Goal: Task Accomplishment & Management: Complete application form

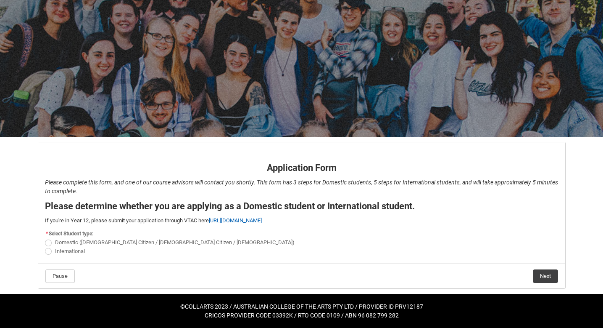
scroll to position [29, 0]
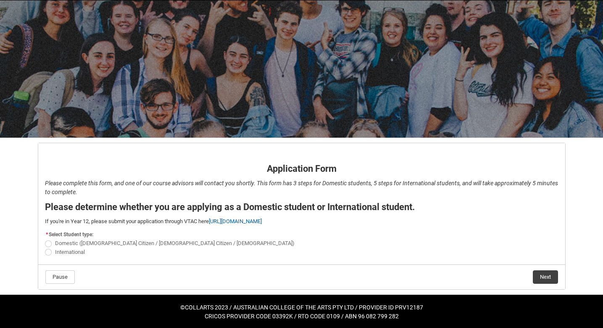
click at [49, 243] on span "REDU_Application_Form_for_Applicant flow" at bounding box center [48, 243] width 7 height 7
click at [45, 239] on input "Domestic ([DEMOGRAPHIC_DATA] Citizen / [DEMOGRAPHIC_DATA] Citizen / [DEMOGRAPHI…" at bounding box center [45, 238] width 0 height 0
radio input "true"
click at [539, 278] on button "Next" at bounding box center [545, 276] width 25 height 13
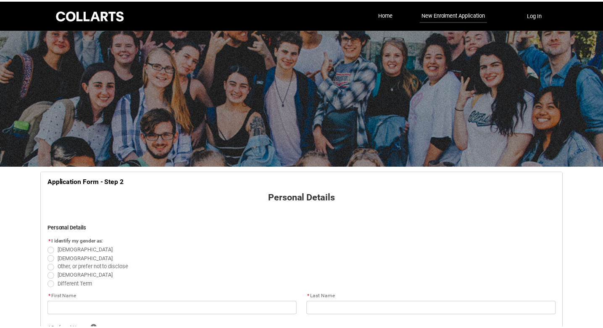
scroll to position [88, 0]
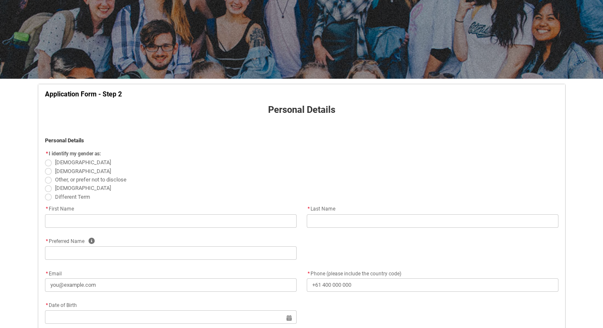
click at [50, 164] on span "REDU_Application_Form_for_Applicant flow" at bounding box center [48, 162] width 7 height 7
click at [45, 158] on input "[DEMOGRAPHIC_DATA]" at bounding box center [45, 158] width 0 height 0
radio input "true"
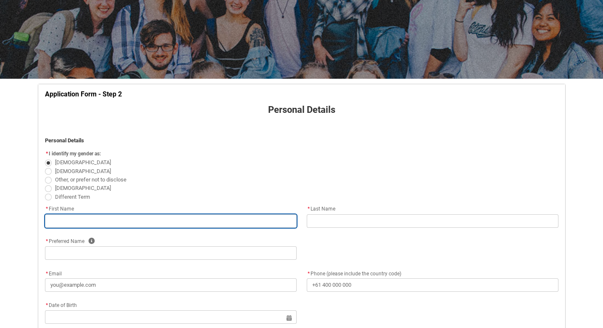
type lightning-primitive-input-simple "L"
type input "L"
type lightning-primitive-input-simple "La"
type input "La"
type lightning-primitive-input-simple "[PERSON_NAME]"
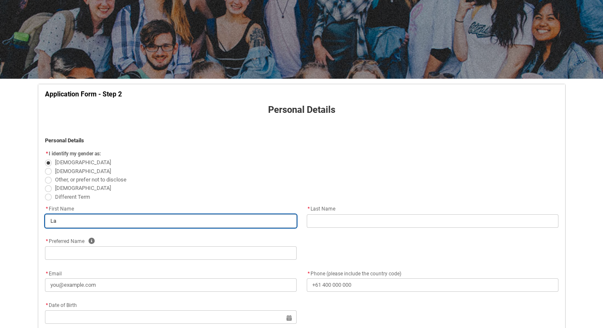
type input "[PERSON_NAME]"
type lightning-primitive-input-simple "Laur"
type input "Laur"
type lightning-primitive-input-simple "[PERSON_NAME]"
type input "[PERSON_NAME]"
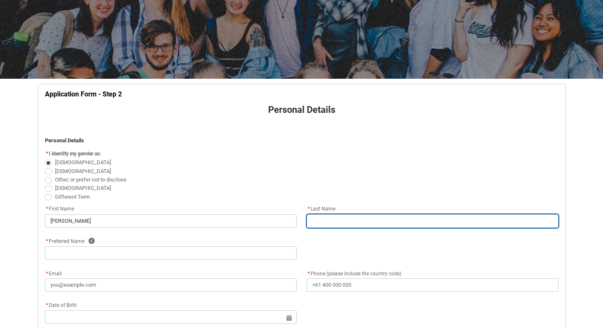
type lightning-primitive-input-simple "N"
type input "N"
type lightning-primitive-input-simple "No"
type input "No"
type lightning-primitive-input-simple "Noh"
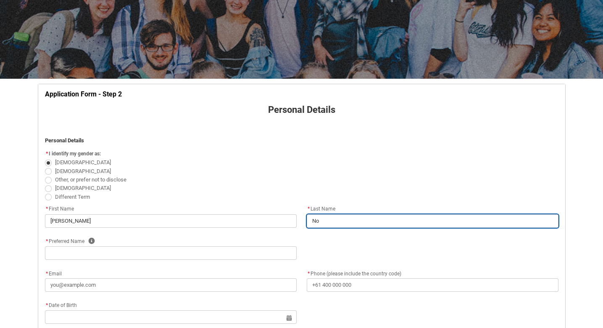
type input "Noh"
type lightning-primitive-input-simple "[PERSON_NAME]"
type input "[PERSON_NAME]"
type lightning-primitive-input-simple "[PERSON_NAME]"
type input "[PERSON_NAME]"
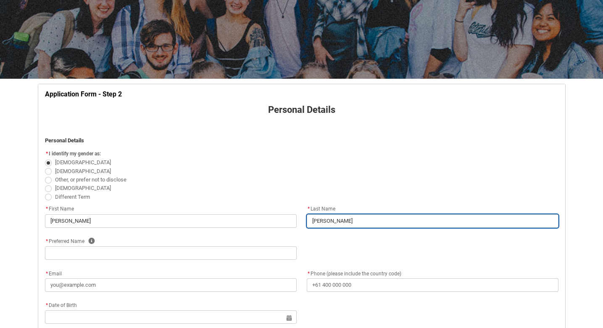
type lightning-primitive-input-simple "[PERSON_NAME]"
type input "[PERSON_NAME]"
type lightning-primitive-input-simple "Nohrenb"
type input "Nohrenb"
type lightning-primitive-input-simple "Nohrenbe"
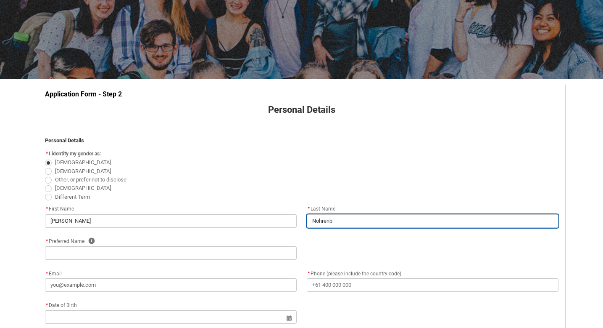
type input "Nohrenbe"
type lightning-primitive-input-simple "Nohrenber"
type input "Nohrenber"
type lightning-primitive-input-simple "[PERSON_NAME]"
type input "[PERSON_NAME]"
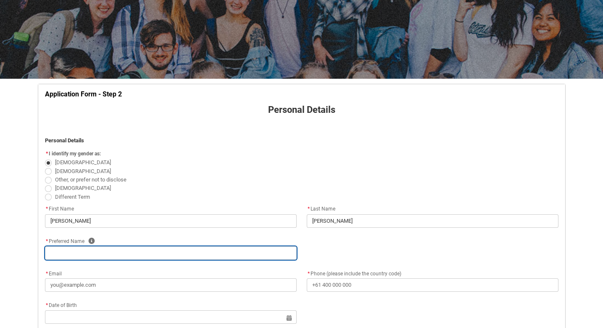
type lightning-primitive-input-simple "L"
type input "L"
type lightning-primitive-input-simple "La"
type input "La"
type lightning-primitive-input-simple "[PERSON_NAME]"
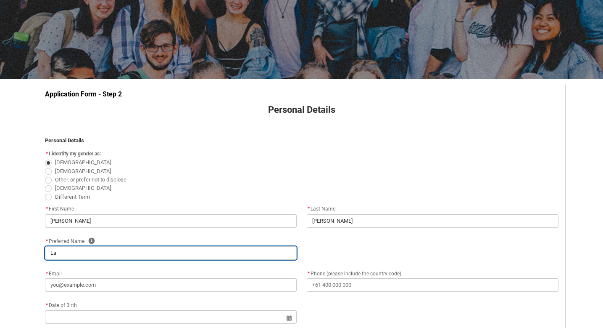
type input "[PERSON_NAME]"
type lightning-primitive-input-simple "Laur"
type input "Laur"
type lightning-primitive-input-simple "[PERSON_NAME]"
type input "[PERSON_NAME]"
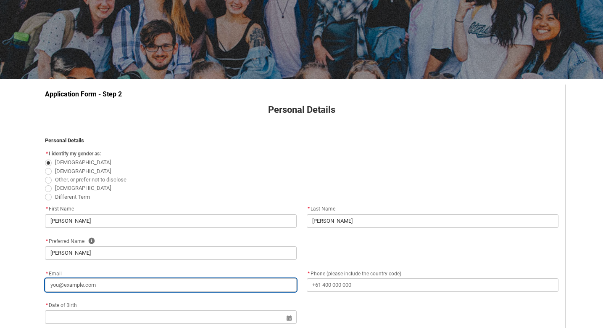
type lightning-primitive-input-simple "l"
type input "l"
type lightning-primitive-input-simple "ln"
type input "ln"
type lightning-primitive-input-simple "lno"
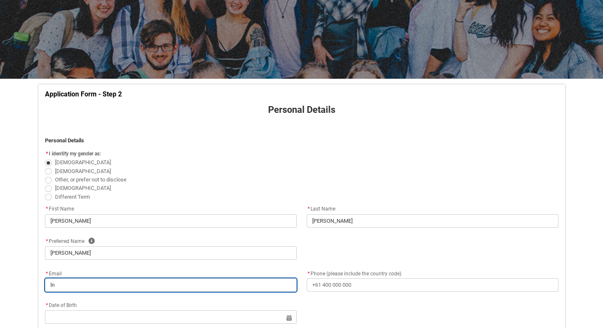
type input "lno"
type lightning-primitive-input-simple "lnoh"
type input "lnoh"
type lightning-primitive-input-simple "lnohr"
type input "lnohr"
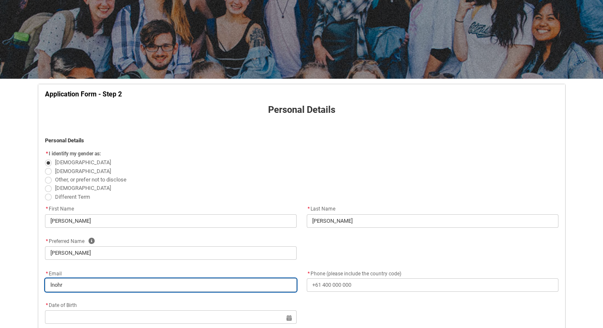
type lightning-primitive-input-simple "lnohre"
type input "lnohre"
type lightning-primitive-input-simple "lnohren"
type input "lnohren"
type lightning-primitive-input-simple "lnohrenb"
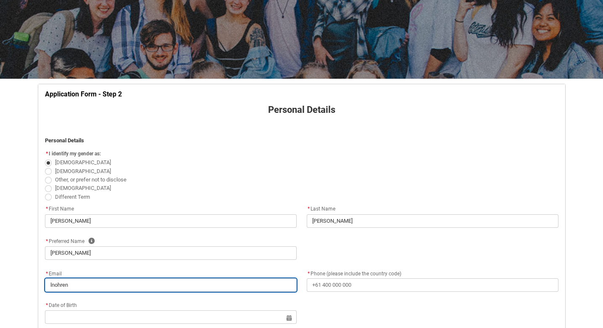
type input "lnohrenb"
type lightning-primitive-input-simple "lnohrenbe"
type input "lnohrenbe"
type lightning-primitive-input-simple "lnohrenber"
type input "lnohrenber"
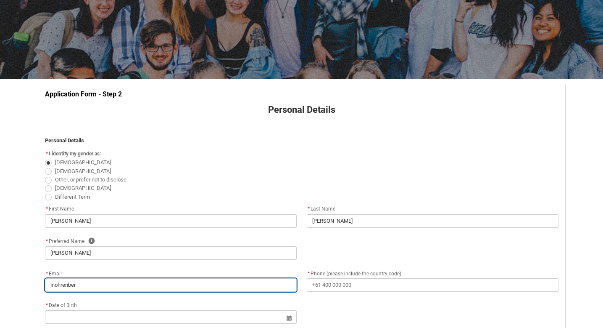
type lightning-primitive-input-simple "lnohrenberg"
type input "lnohrenberg"
type lightning-primitive-input-simple "lnohrenberg@"
type input "lnohrenberg@"
type lightning-primitive-input-simple "lnohrenberg@g"
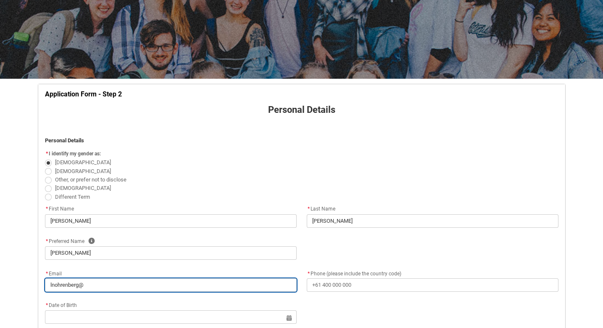
type input "lnohrenberg@g"
type lightning-primitive-input-simple "lnohrenberg@gm"
type input "lnohrenberg@gm"
type lightning-primitive-input-simple "lnohrenberg@gma"
type input "lnohrenberg@gma"
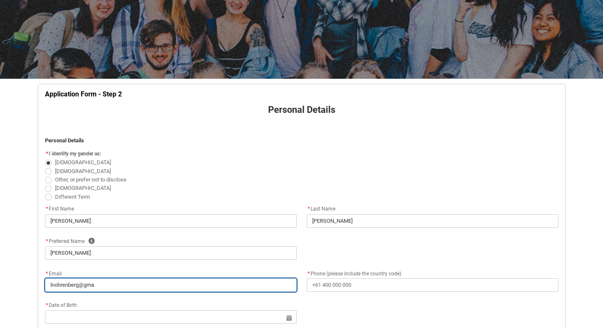
type lightning-primitive-input-simple "lnohrenberg@gmai"
type input "lnohrenberg@gmai"
type lightning-primitive-input-simple "[EMAIL_ADDRESS]"
type input "[EMAIL_ADDRESS]"
type lightning-primitive-input-simple "[EMAIL_ADDRESS]."
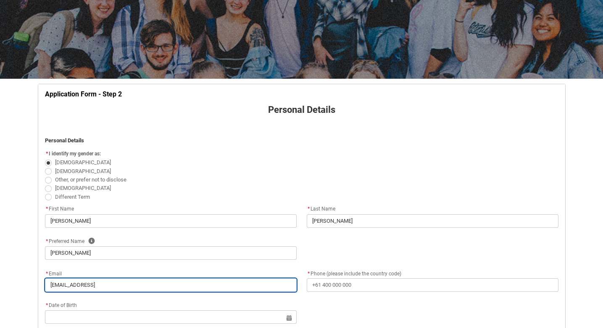
type input "[EMAIL_ADDRESS]."
type lightning-primitive-input-simple "lnohrenberg@gmail.c"
type input "lnohrenberg@gmail.c"
type lightning-primitive-input-simple "[EMAIL_ADDRESS][DOMAIN_NAME]"
type input "[EMAIL_ADDRESS][DOMAIN_NAME]"
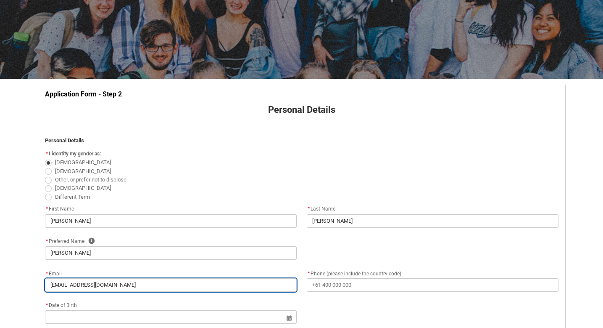
type lightning-primitive-input-simple "[EMAIL_ADDRESS][DOMAIN_NAME]"
type input "[EMAIL_ADDRESS][DOMAIN_NAME]"
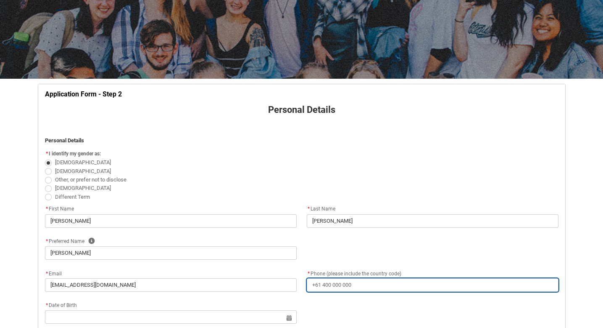
type lightning-primitive-input-simple "0"
type input "0"
type lightning-primitive-input-simple "04"
type input "04"
type lightning-primitive-input-simple "049"
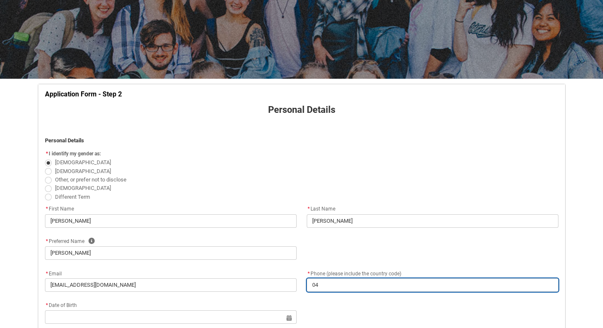
type input "049"
type lightning-primitive-input-simple "0497"
type input "0497"
type lightning-primitive-input-simple "04979"
type input "04979"
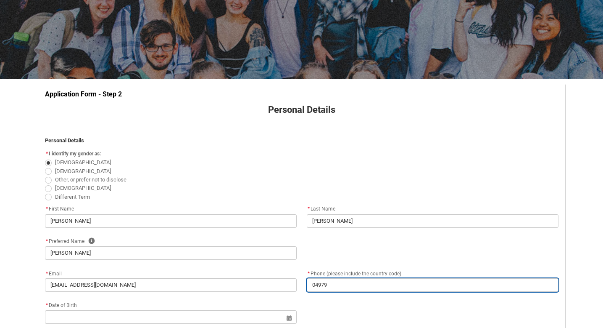
type lightning-primitive-input-simple "049797"
type input "049797"
type lightning-primitive-input-simple "0497973"
type input "0497973"
type lightning-primitive-input-simple "04979739"
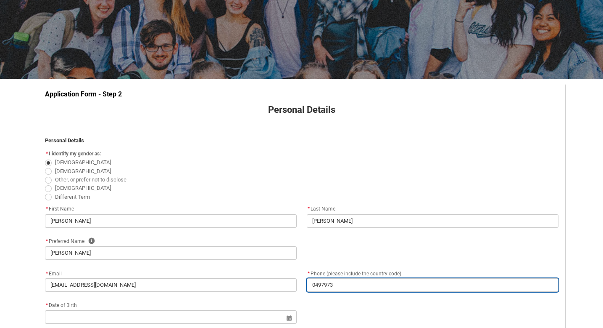
type input "04979739"
type lightning-primitive-input-simple "049797396"
type input "049797396"
type lightning-primitive-input-simple "0497973962"
type input "0497973962"
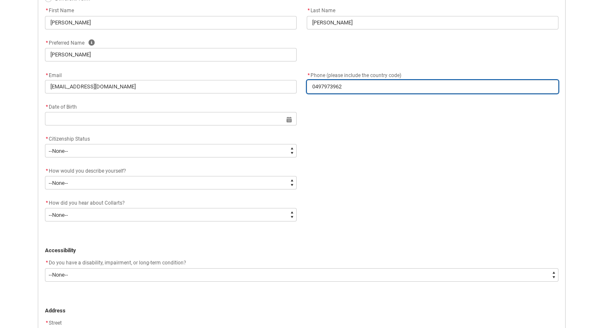
scroll to position [291, 0]
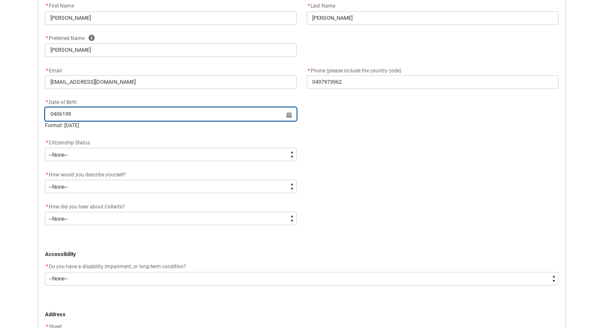
type input "04061992"
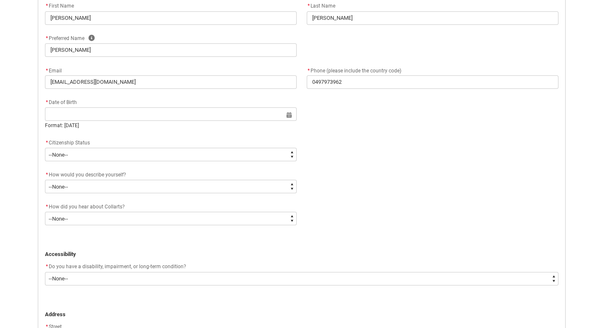
click at [390, 185] on div "* How would you describe yourself? * --None-- I'm currently in Year 12 and plan…" at bounding box center [302, 185] width 524 height 32
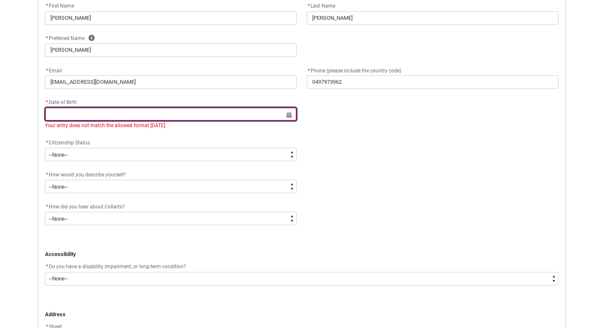
click at [140, 113] on input "REDU_Application_Form_for_Applicant flow" at bounding box center [171, 113] width 252 height 13
select select "2025"
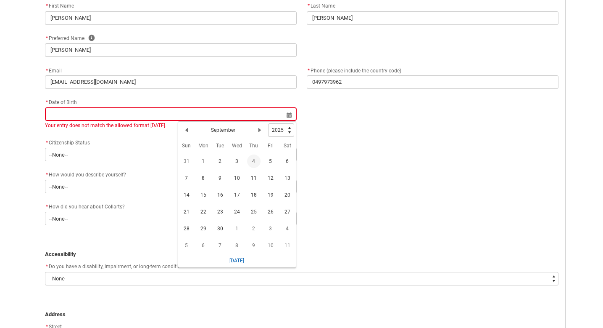
click at [283, 136] on div "Previous Month September Next Month Pick a Year [DATE] 1926 1927 1928 1929 1930…" at bounding box center [237, 130] width 118 height 17
type lightning-select "1992"
select select "1992"
click at [231, 129] on h2 "September" at bounding box center [223, 130] width 24 height 8
click at [187, 128] on lightning-primitive-icon "Date picker: September" at bounding box center [187, 130] width 6 height 6
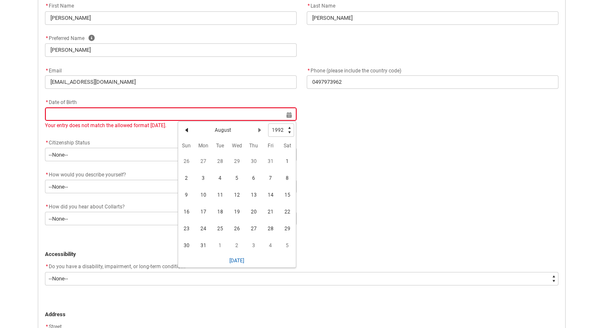
click at [187, 128] on lightning-primitive-icon "Date picker: August" at bounding box center [187, 130] width 6 height 6
click at [255, 160] on span "4" at bounding box center [253, 160] width 13 height 13
type lightning-datepicker "[DATE]"
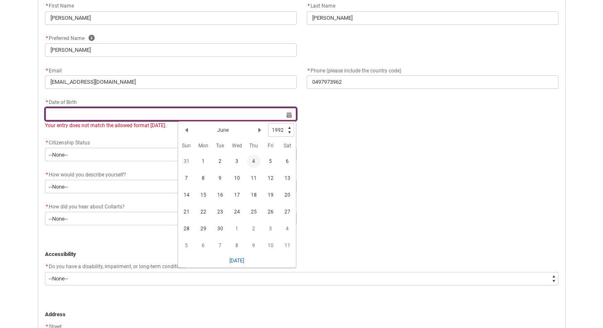
type lightning-input "[DATE]"
type input "[DATE]"
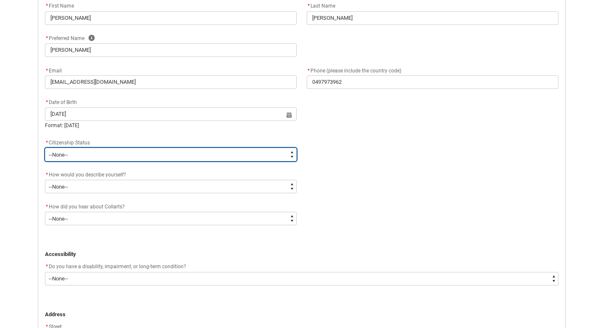
type lightning-select "Citizenship.1"
select select "Citizenship.1"
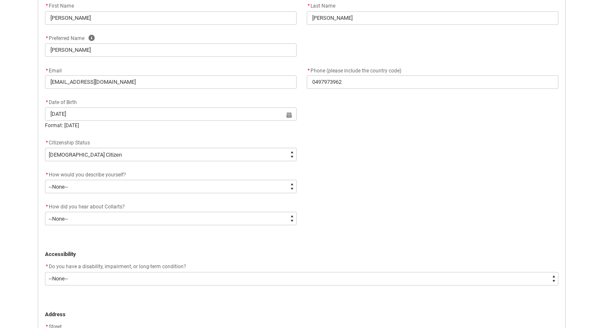
click at [149, 193] on flowruntime-screen-field "* How would you describe yourself? * --None-- I'm currently in Year 12 and plan…" at bounding box center [171, 182] width 262 height 27
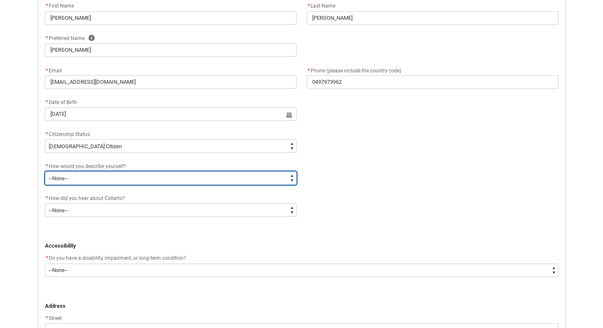
type lightning-select "HSLC_Domestic_d"
select select "HSLC_Domestic_d"
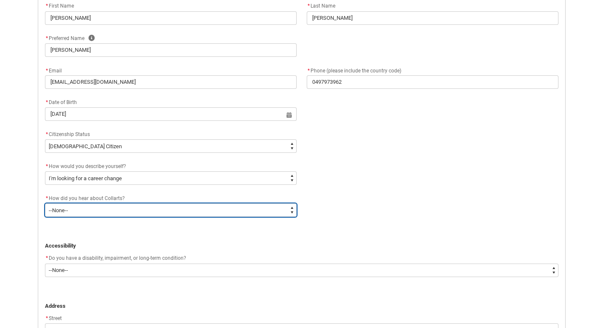
type lightning-select "Heard_About_Collarts_Picklist.Other"
select select "Heard_About_Collarts_Picklist.Other"
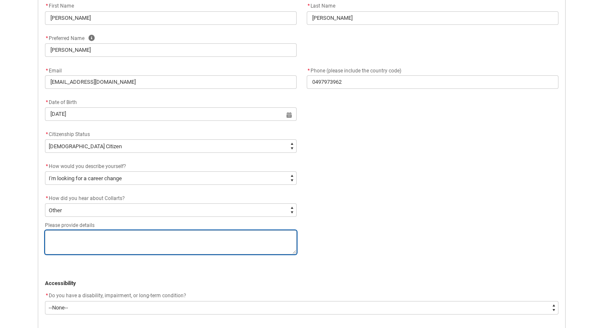
click at [146, 244] on textarea "REDU_Application_Form_for_Applicant flow" at bounding box center [171, 242] width 252 height 24
type lightning-textarea "A"
type textarea "A"
type lightning-textarea "Al"
type textarea "Al"
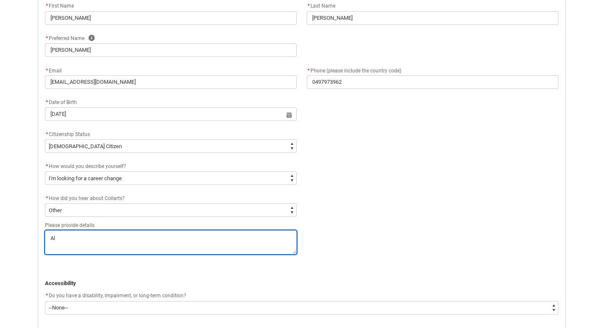
type lightning-textarea "Alu"
type textarea "Alu"
type lightning-textarea "Alum"
type textarea "Alum"
type lightning-textarea "Alumn"
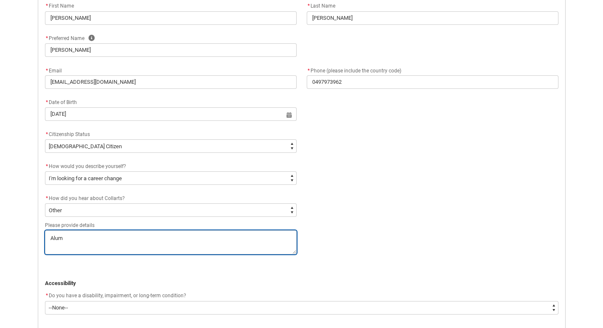
type textarea "Alumn"
type lightning-textarea "Alumni"
type textarea "Alumni"
type lightning-textarea "Alumni"
type textarea "Alumni"
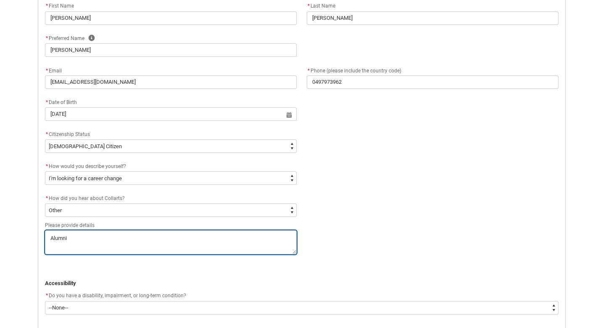
type lightning-textarea "Alumni o"
type textarea "Alumni o"
type lightning-textarea "Alumni of"
type textarea "Alumni of"
type lightning-textarea "Alumni of"
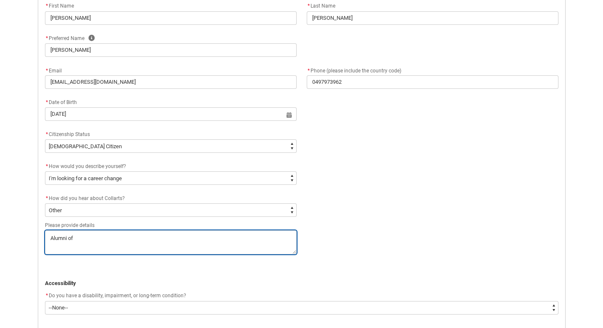
type textarea "Alumni of"
type lightning-textarea "Alumni of M"
type textarea "Alumni of M"
type lightning-textarea "Alumni of Mu"
type textarea "Alumni of Mu"
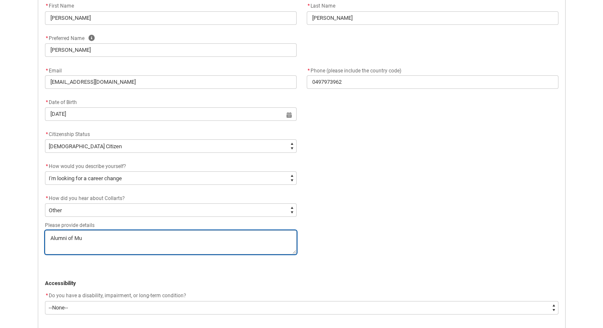
type lightning-textarea "Alumni of Mus"
type textarea "Alumni of Mus"
type lightning-textarea "Alumni of Musi"
type textarea "Alumni of Musi"
type lightning-textarea "Alumni of Music"
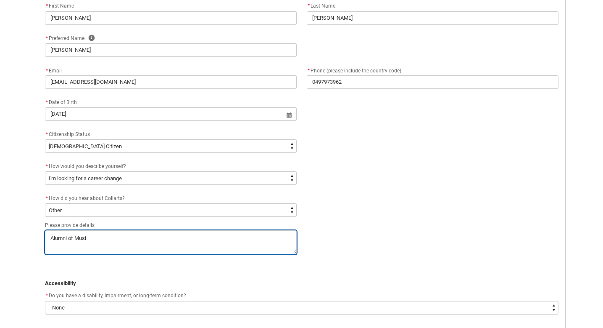
type textarea "Alumni of Music"
type lightning-textarea "Alumni of Music"
type textarea "Alumni of Music"
type lightning-textarea "Alumni of Music P"
type textarea "Alumni of Music P"
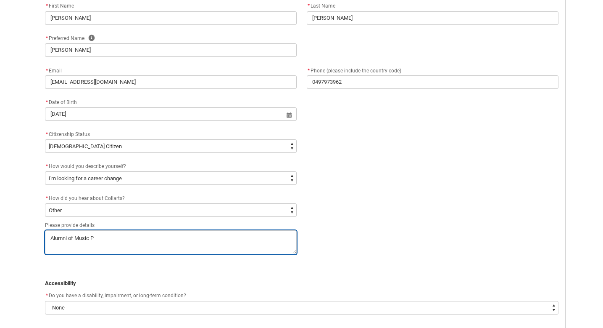
type lightning-textarea "Alumni of Music Pe"
type textarea "Alumni of Music Pe"
type lightning-textarea "Alumni of Music Per"
type textarea "Alumni of Music Per"
type lightning-textarea "Alumni of Music Perf"
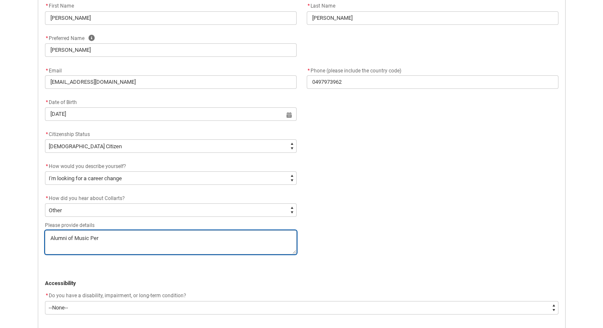
type textarea "Alumni of Music Perf"
type lightning-textarea "Alumni of Music Perfo"
type textarea "Alumni of Music Perfo"
type lightning-textarea "Alumni of Music Perfor"
type textarea "Alumni of Music Perfor"
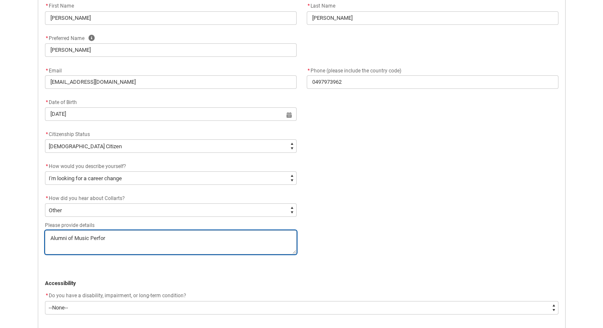
type lightning-textarea "Alumni of Music Perform"
type textarea "Alumni of Music Perform"
type lightning-textarea "Alumni of Music Performa"
type textarea "Alumni of Music Performa"
type lightning-textarea "Alumni of Music Performan"
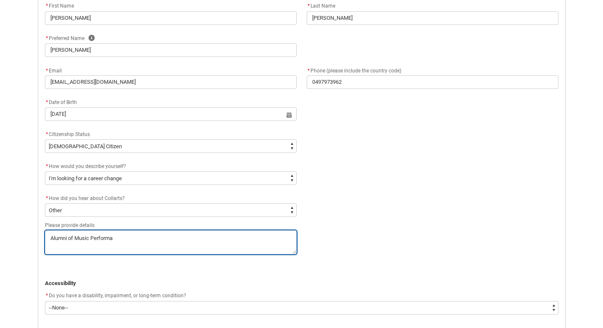
type textarea "Alumni of Music Performan"
type lightning-textarea "Alumni of Music Performanc"
type textarea "Alumni of Music Performanc"
type lightning-textarea "Alumni of Music Performance"
type textarea "Alumni of Music Performance"
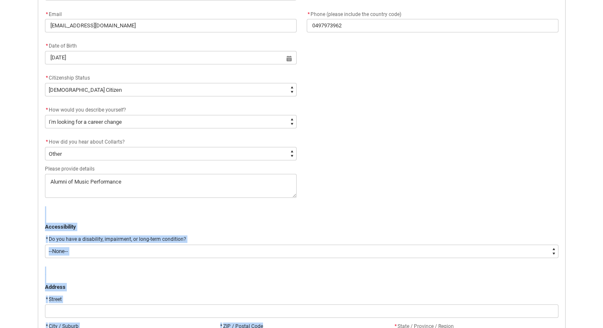
scroll to position [376, 0]
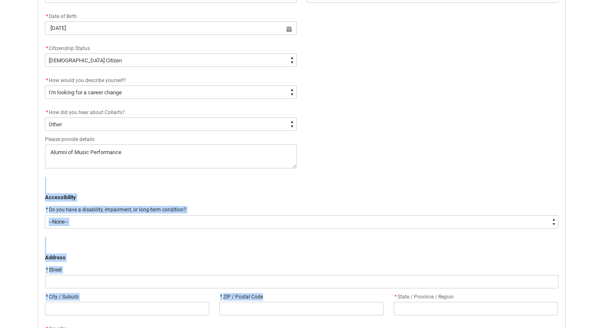
drag, startPoint x: 385, startPoint y: 217, endPoint x: 367, endPoint y: 301, distance: 86.5
click at [367, 301] on div "Application Form - Step 2 Personal Details ﻿ Personal Details * I identify my g…" at bounding box center [302, 130] width 524 height 658
click at [268, 207] on div "* Do you have a disability, impairment, or long-term condition?" at bounding box center [302, 210] width 514 height 10
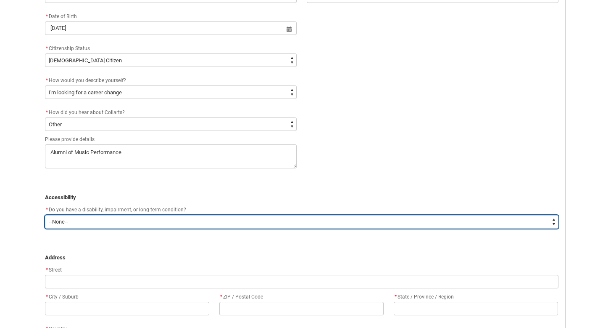
type lightning-select "No_TextChoice"
select select "No_TextChoice"
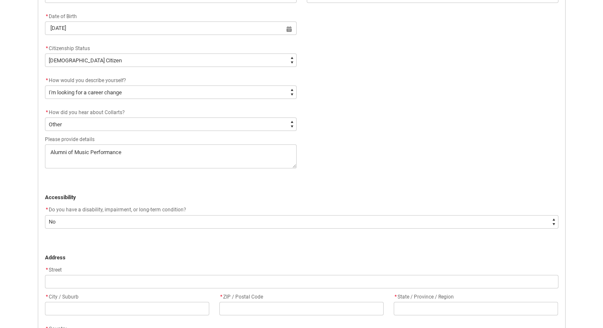
click at [158, 270] on div "* Street" at bounding box center [302, 269] width 514 height 10
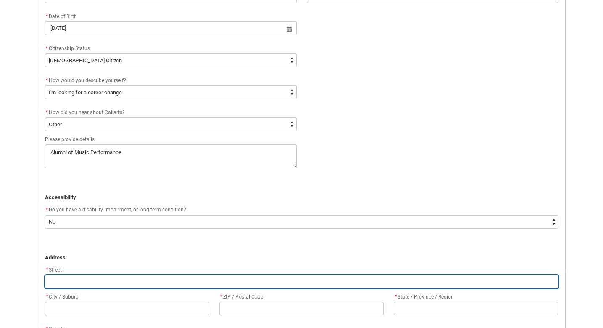
type lightning-primitive-input-simple "3"
type input "3"
type lightning-primitive-input-simple "36"
type input "36"
type lightning-primitive-input-simple "36"
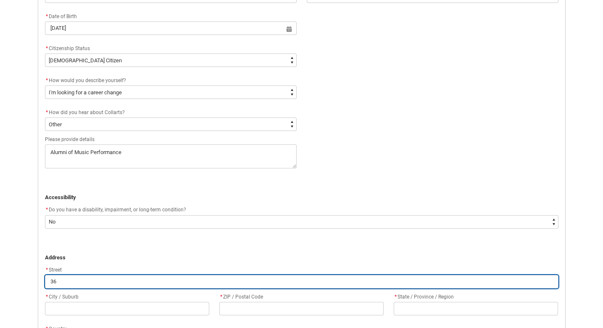
type input "36"
type lightning-primitive-input-simple "36 V"
type input "36 V"
type lightning-primitive-input-simple "36 Va"
type input "36 Va"
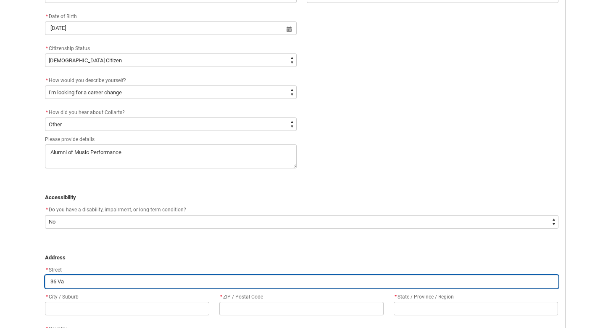
type lightning-primitive-input-simple "36 Val"
type input "36 Val"
type lightning-primitive-input-simple "36 Vale"
type input "36 Vale"
type lightning-primitive-input-simple "36 Valew"
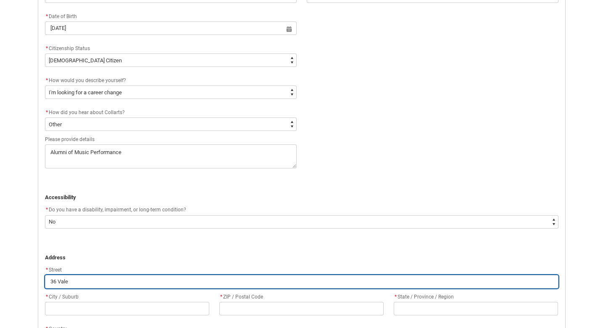
type input "36 Valew"
type lightning-primitive-input-simple "36 Valewo"
type input "36 Valewo"
type lightning-primitive-input-simple "36 Valewoo"
type input "36 Valewoo"
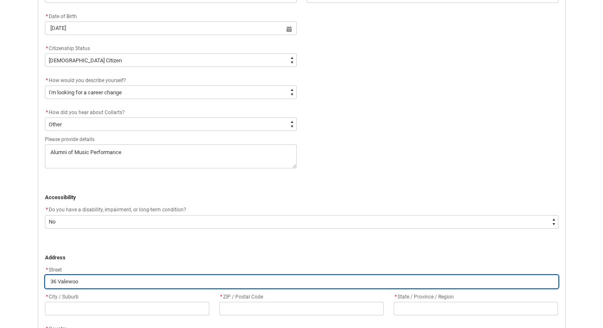
type lightning-primitive-input-simple "36 Valewood"
type input "36 Valewood"
type lightning-primitive-input-simple "36 Valewood"
type input "36 Valewood"
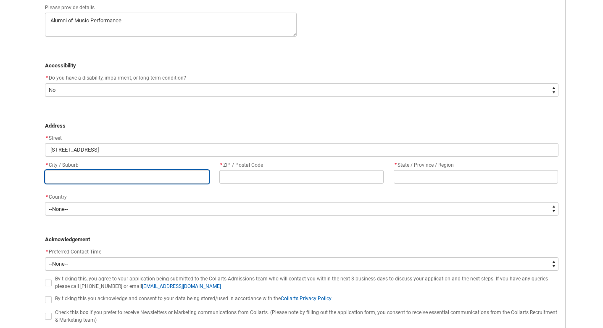
scroll to position [509, 0]
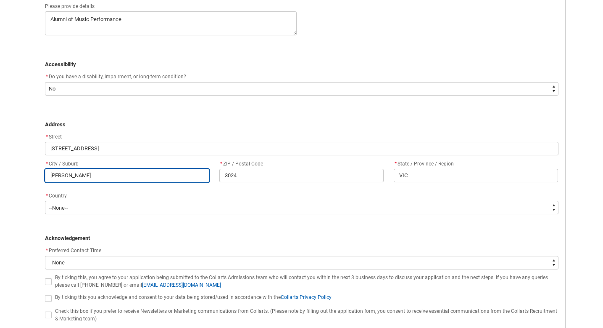
click at [102, 174] on input "[PERSON_NAME]" at bounding box center [127, 175] width 164 height 13
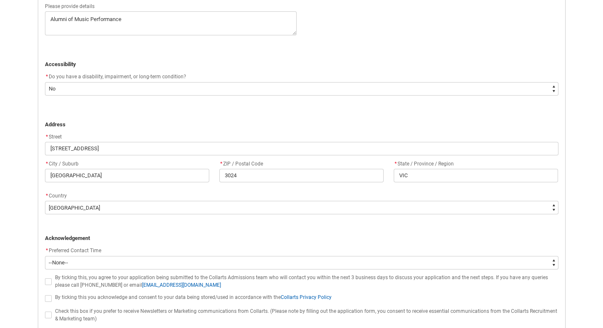
click at [107, 246] on div "* Preferred Contact Time" at bounding box center [302, 251] width 514 height 10
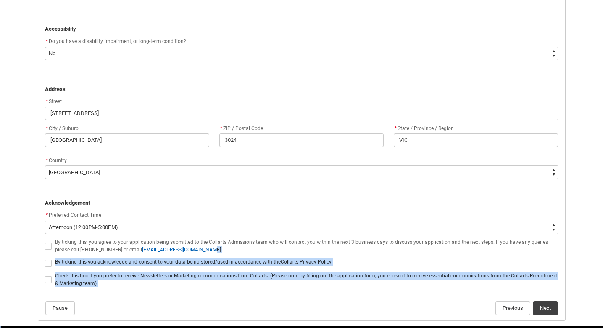
scroll to position [551, 0]
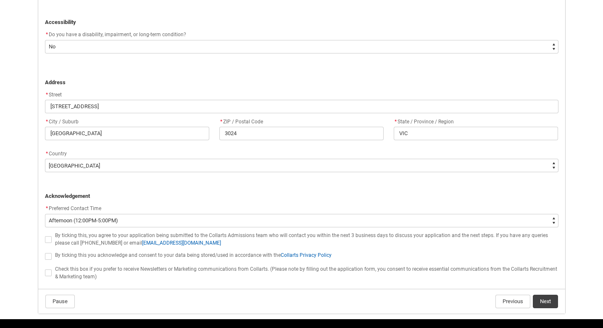
drag, startPoint x: 243, startPoint y: 279, endPoint x: 285, endPoint y: 240, distance: 58.0
click at [285, 240] on div "By ticking this, you agree to your application being submitted to the Collarts …" at bounding box center [307, 238] width 504 height 16
click at [49, 237] on span "REDU_Application_Form_for_Applicant flow" at bounding box center [48, 239] width 7 height 7
click at [45, 235] on input "REDU_Application_Form_for_Applicant flow" at bounding box center [45, 234] width 0 height 0
click at [49, 253] on span "REDU_Application_Form_for_Applicant flow" at bounding box center [48, 256] width 7 height 7
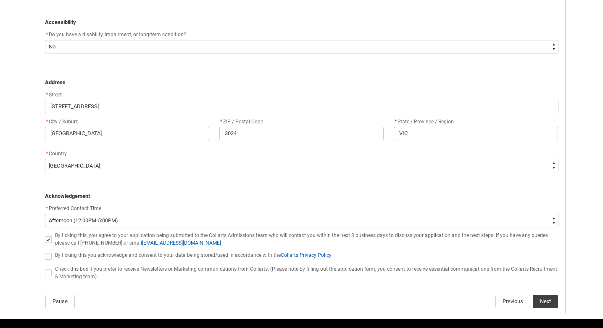
click at [45, 251] on input "REDU_Application_Form_for_Applicant flow" at bounding box center [45, 251] width 0 height 0
click at [46, 273] on span "REDU_Application_Form_for_Applicant flow" at bounding box center [50, 272] width 10 height 8
click at [48, 269] on span "REDU_Application_Form_for_Applicant flow" at bounding box center [48, 272] width 7 height 7
click at [45, 268] on input "REDU_Application_Form_for_Applicant flow" at bounding box center [45, 268] width 0 height 0
